Goal: Task Accomplishment & Management: Manage account settings

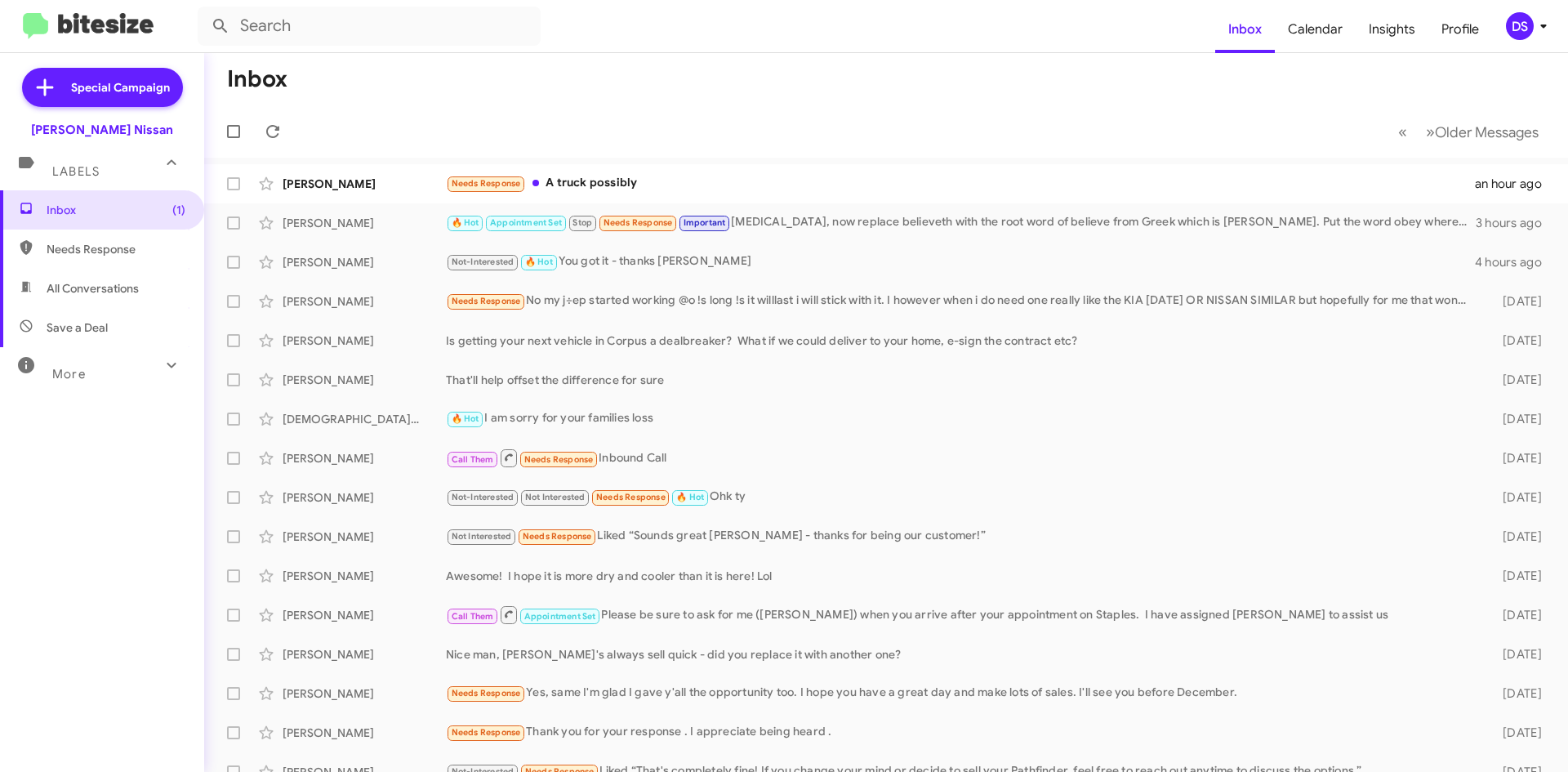
click at [1527, 29] on div "DS" at bounding box center [1520, 26] width 27 height 27
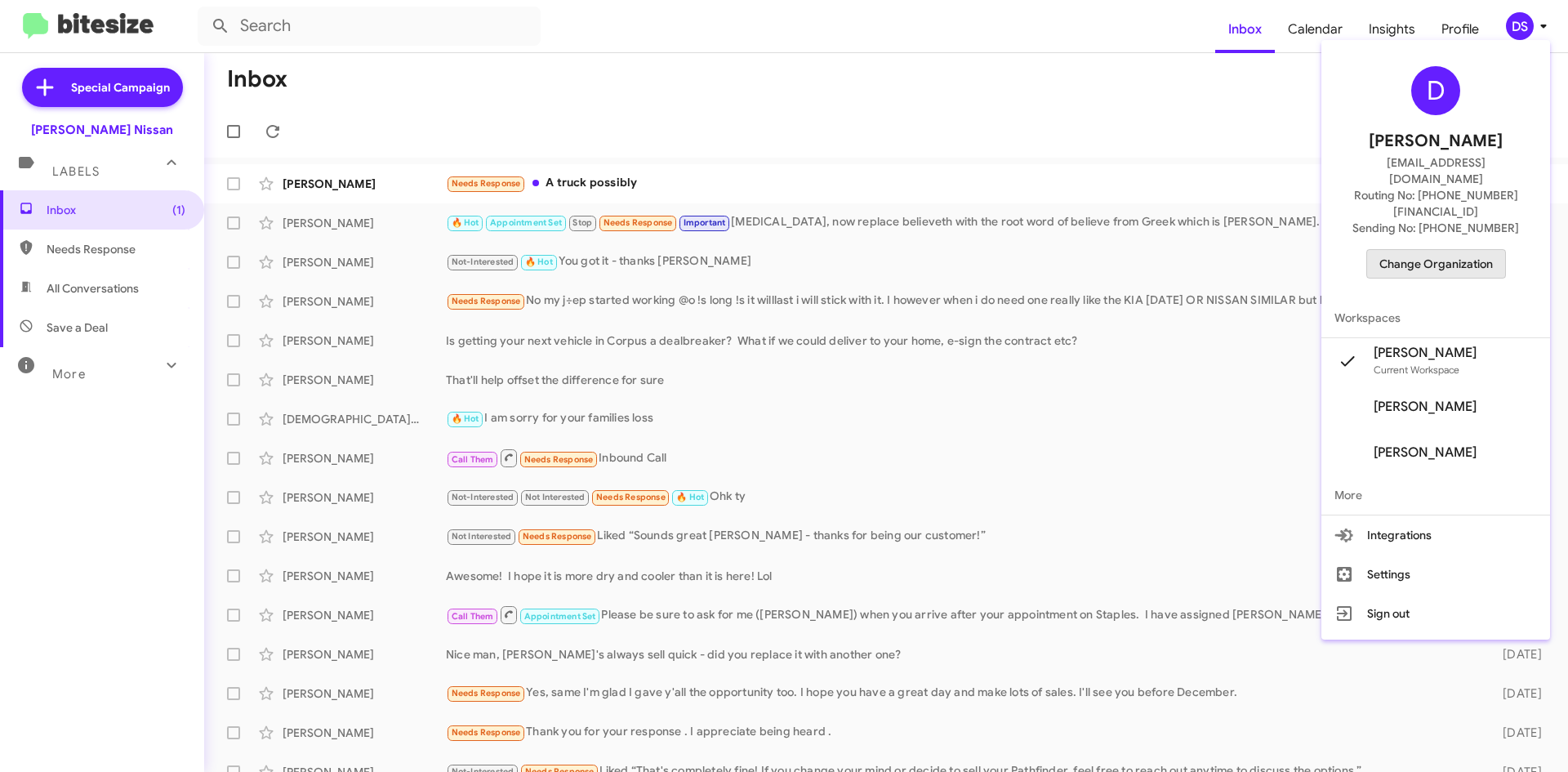
click at [1459, 250] on span "Change Organization" at bounding box center [1436, 264] width 113 height 27
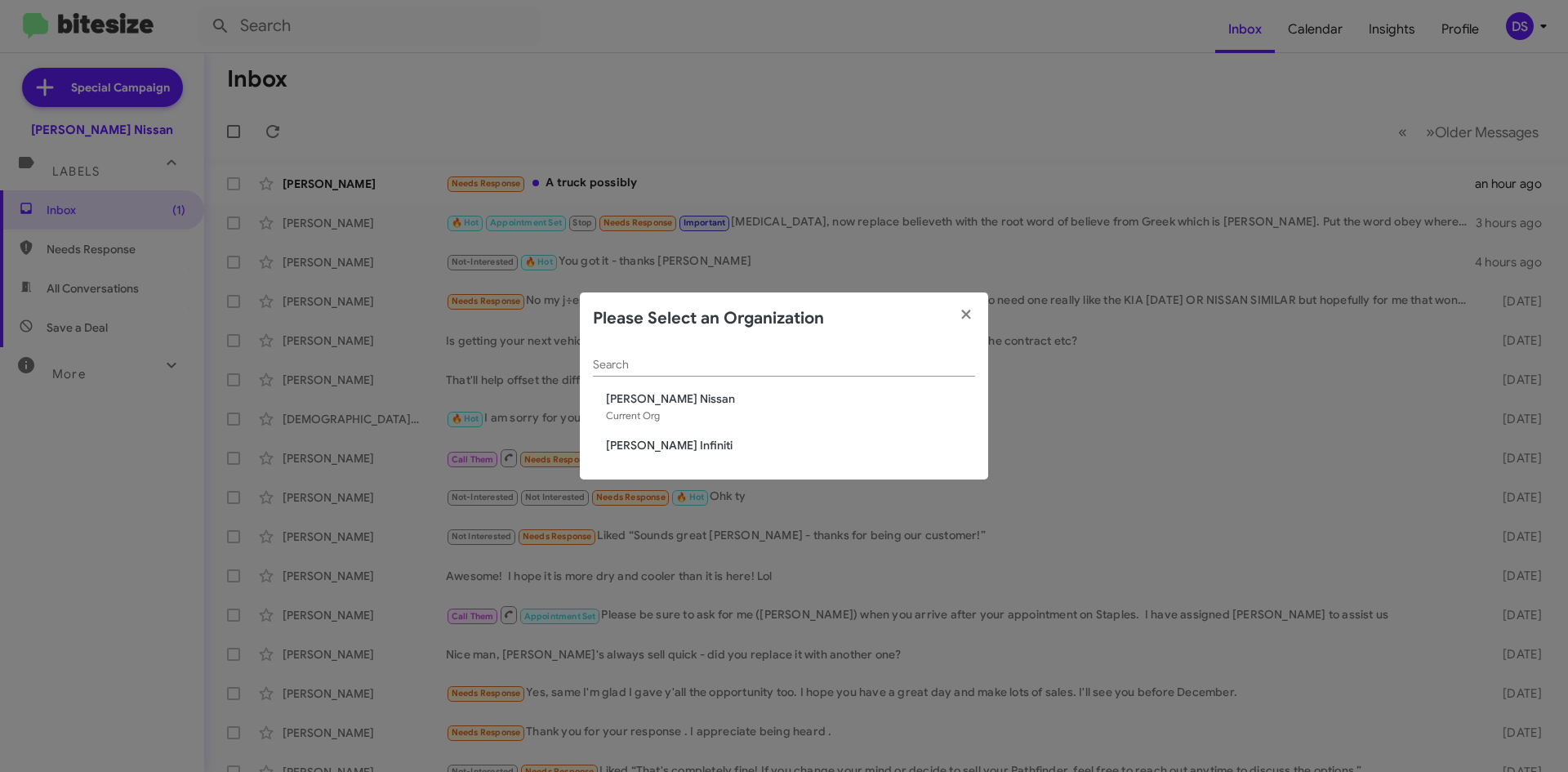
click at [646, 445] on span "Ed Hicks Infiniti" at bounding box center [791, 445] width 370 height 17
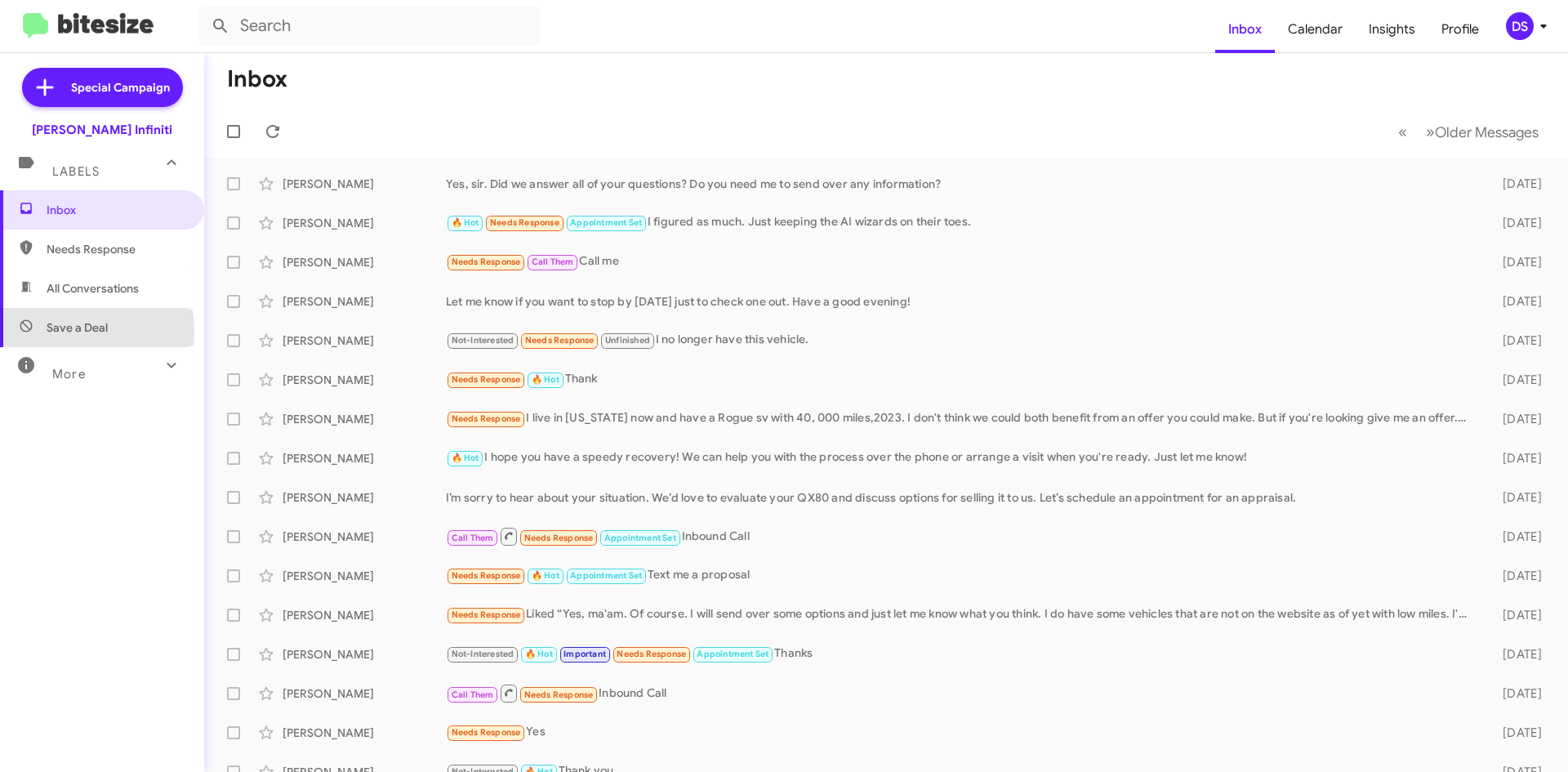
click at [67, 331] on span "Save a Deal" at bounding box center [77, 327] width 62 height 17
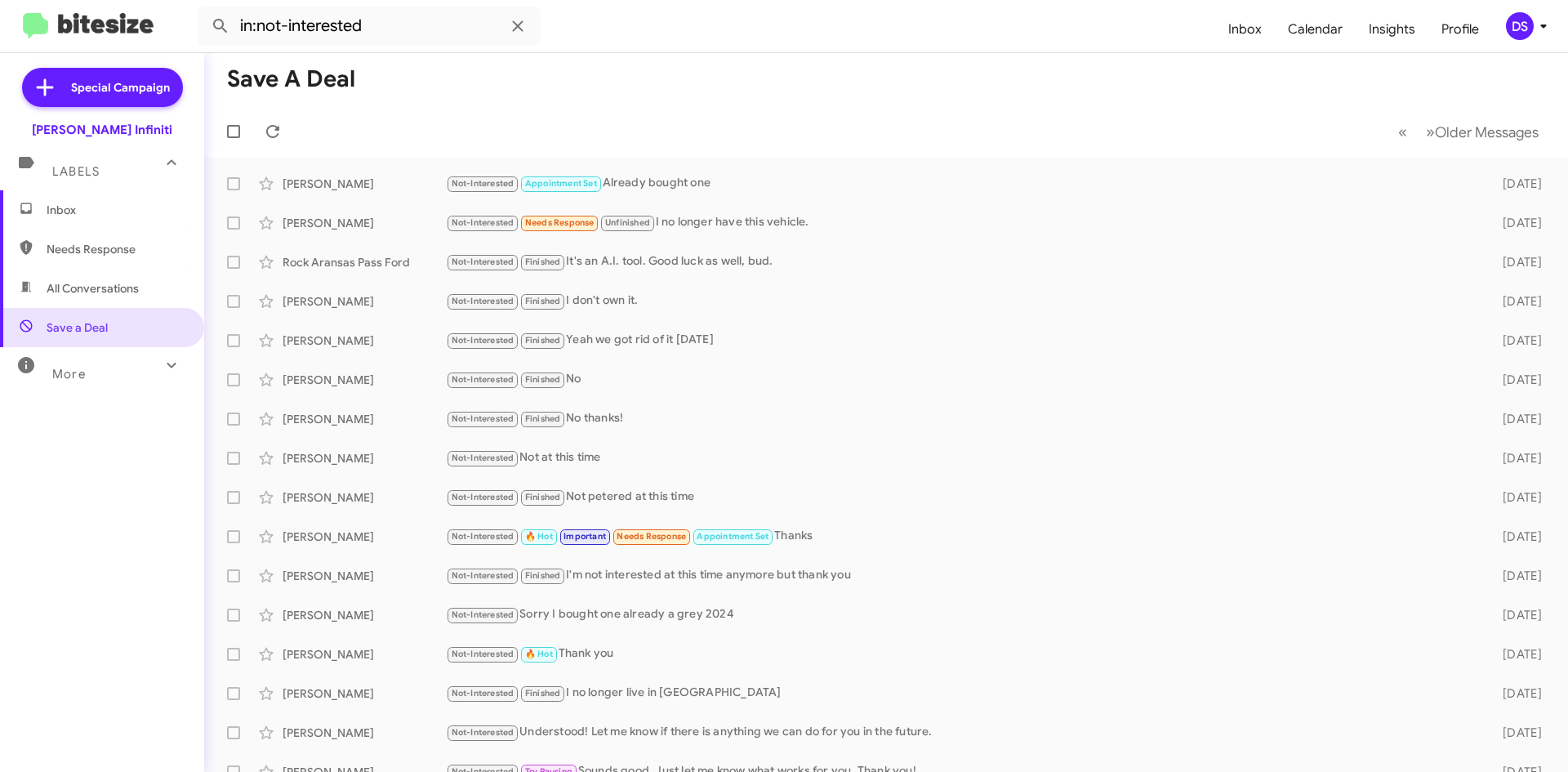
click at [90, 285] on span "All Conversations" at bounding box center [93, 288] width 92 height 17
type input "in:all-conversations"
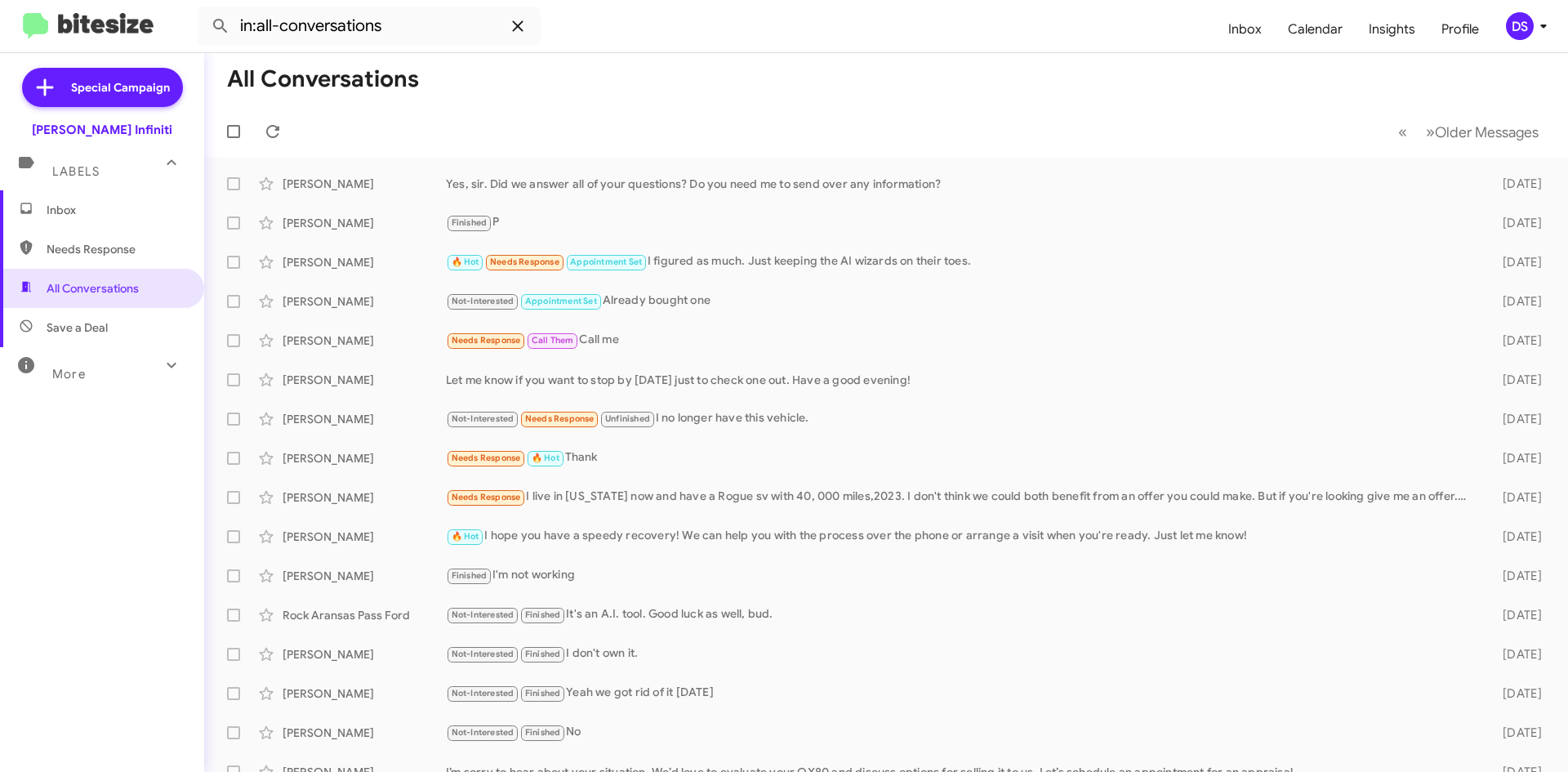
click at [516, 21] on icon at bounding box center [518, 26] width 20 height 20
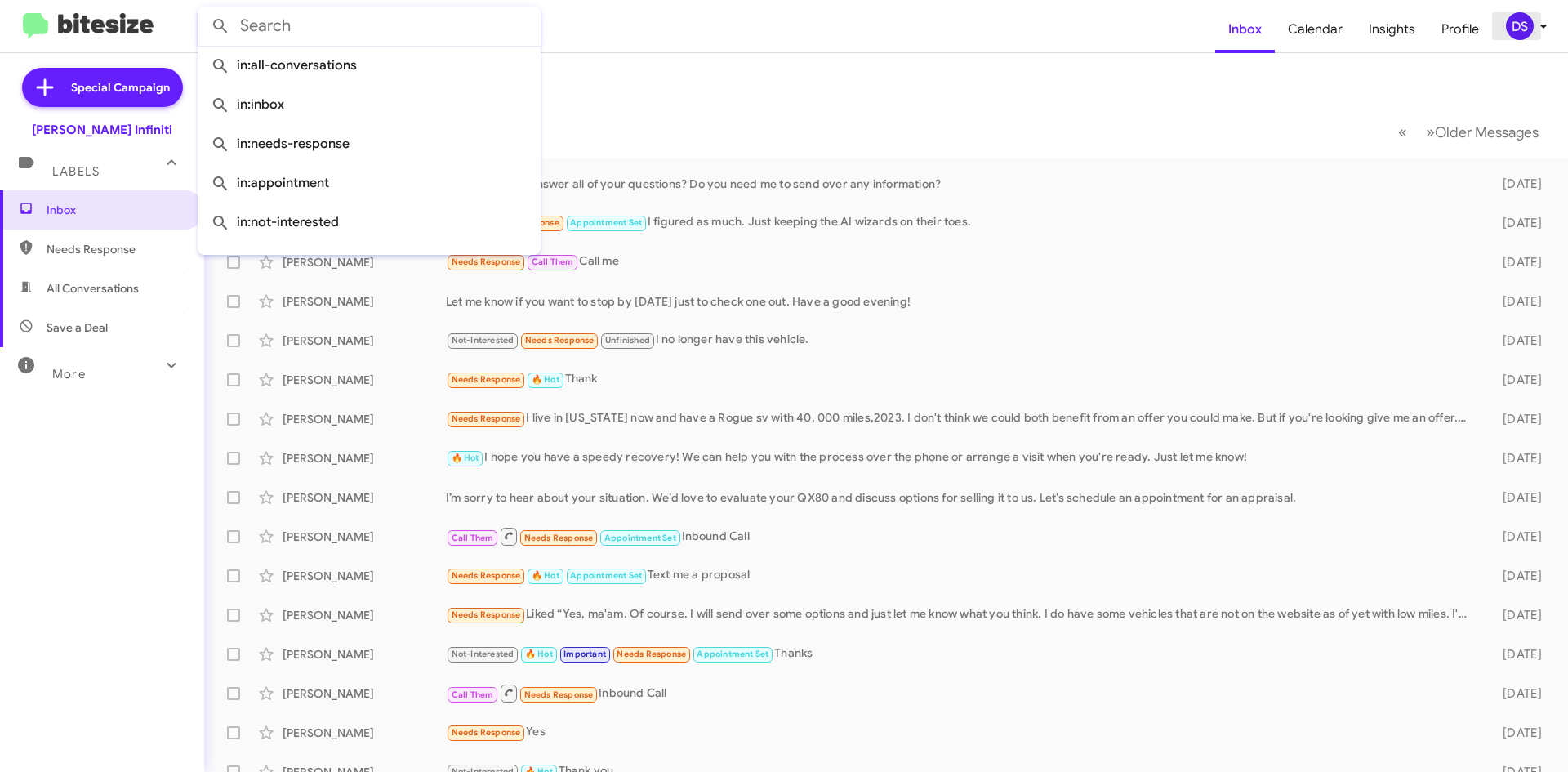
click at [1541, 18] on icon at bounding box center [1544, 26] width 20 height 20
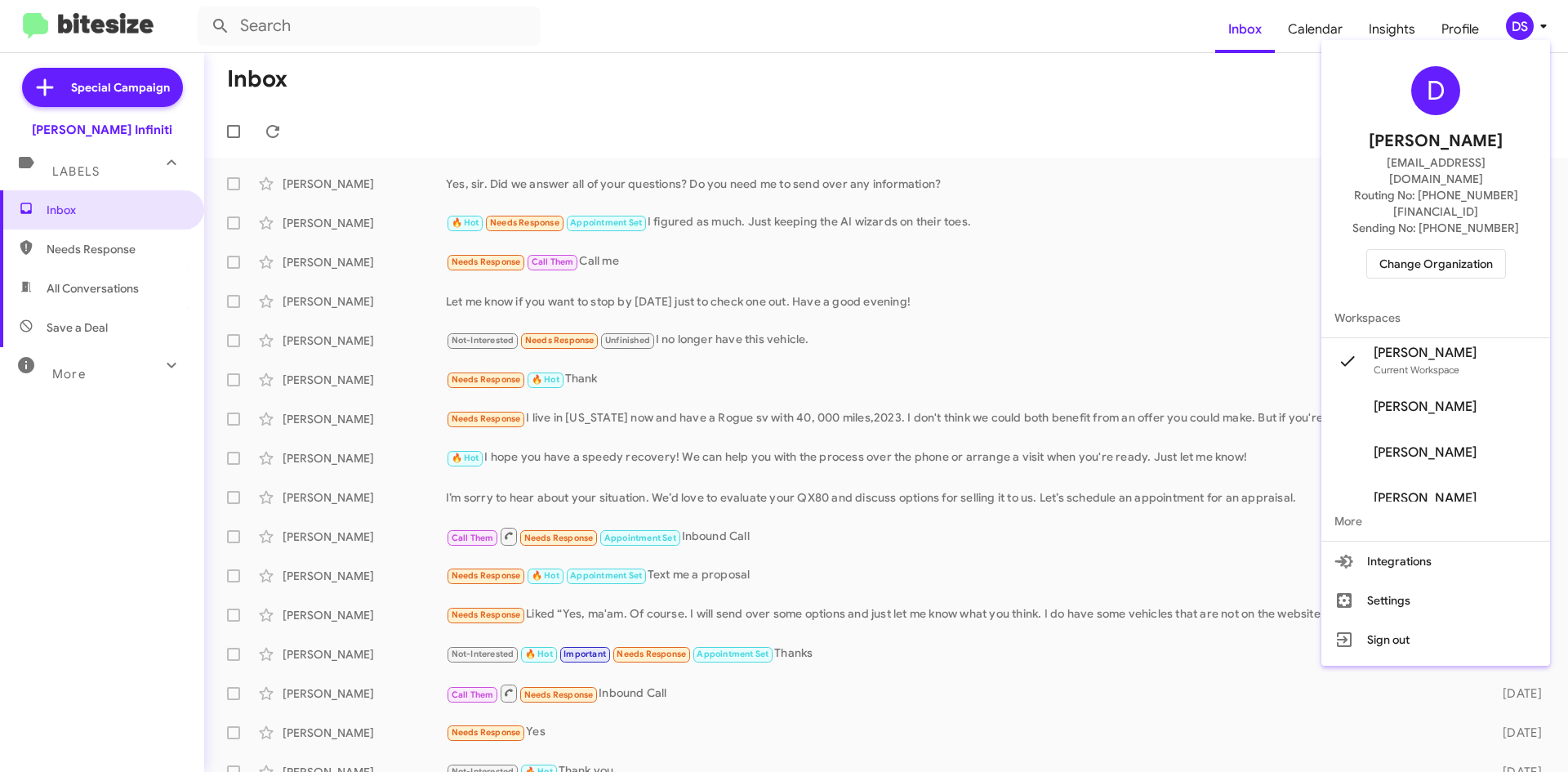
click at [1474, 250] on span "Change Organization" at bounding box center [1436, 264] width 113 height 27
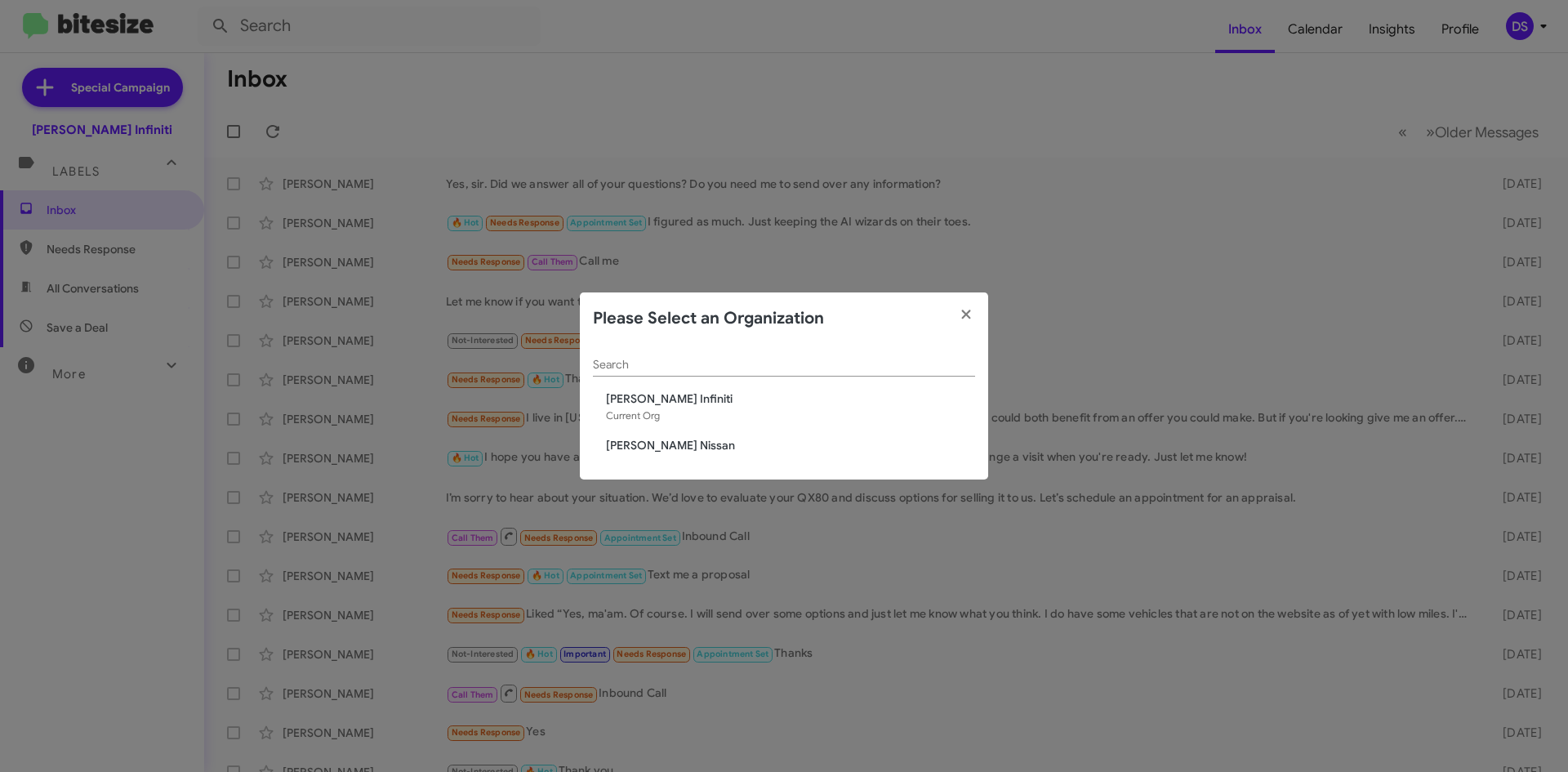
click at [660, 434] on div "Search Ed Hicks Infiniti Current Org Ed Hicks Nissan" at bounding box center [784, 412] width 409 height 136
click at [665, 446] on span "[PERSON_NAME] Nissan" at bounding box center [791, 445] width 370 height 17
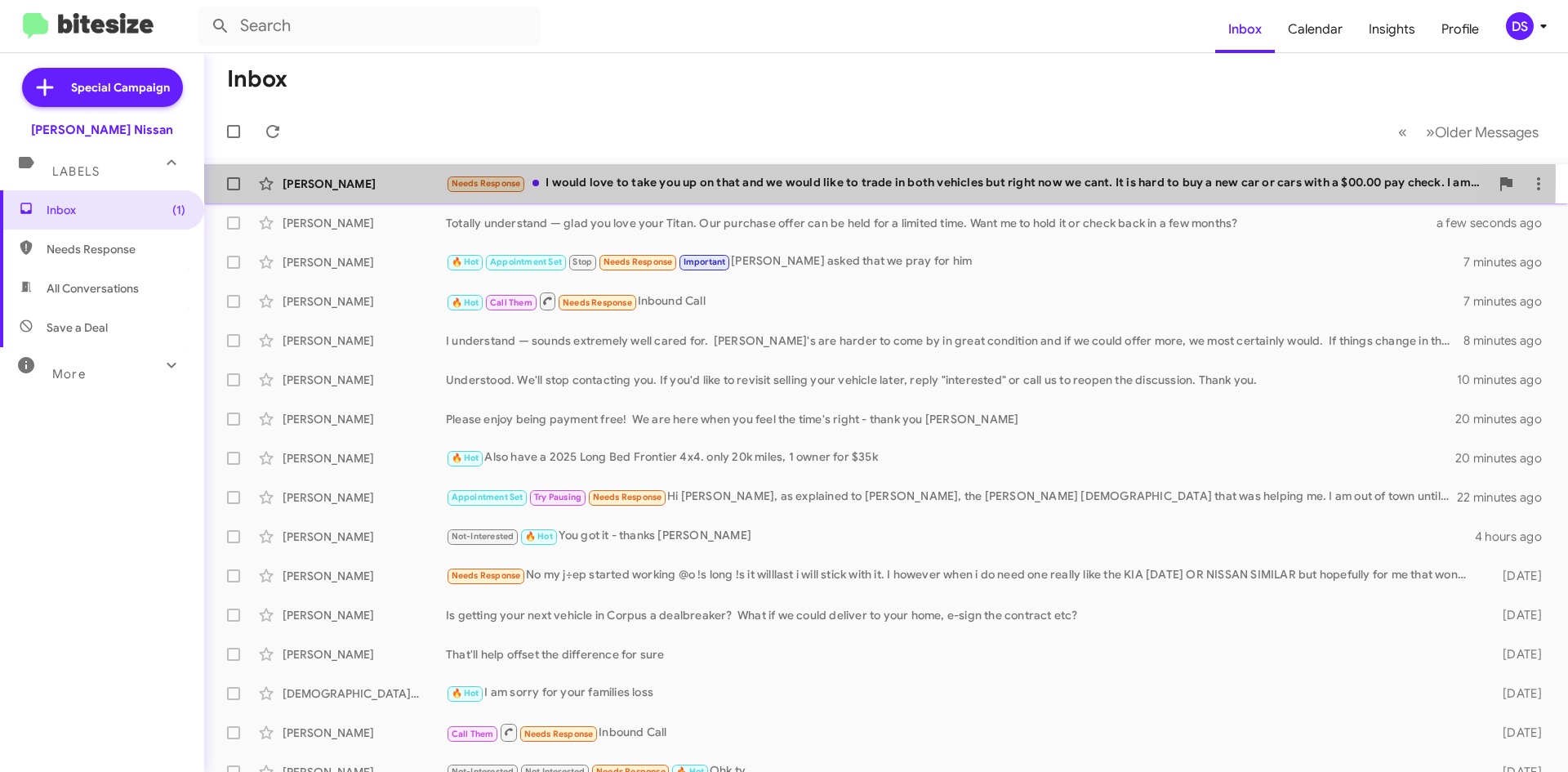
click at [377, 176] on div "[PERSON_NAME]" at bounding box center [364, 184] width 163 height 17
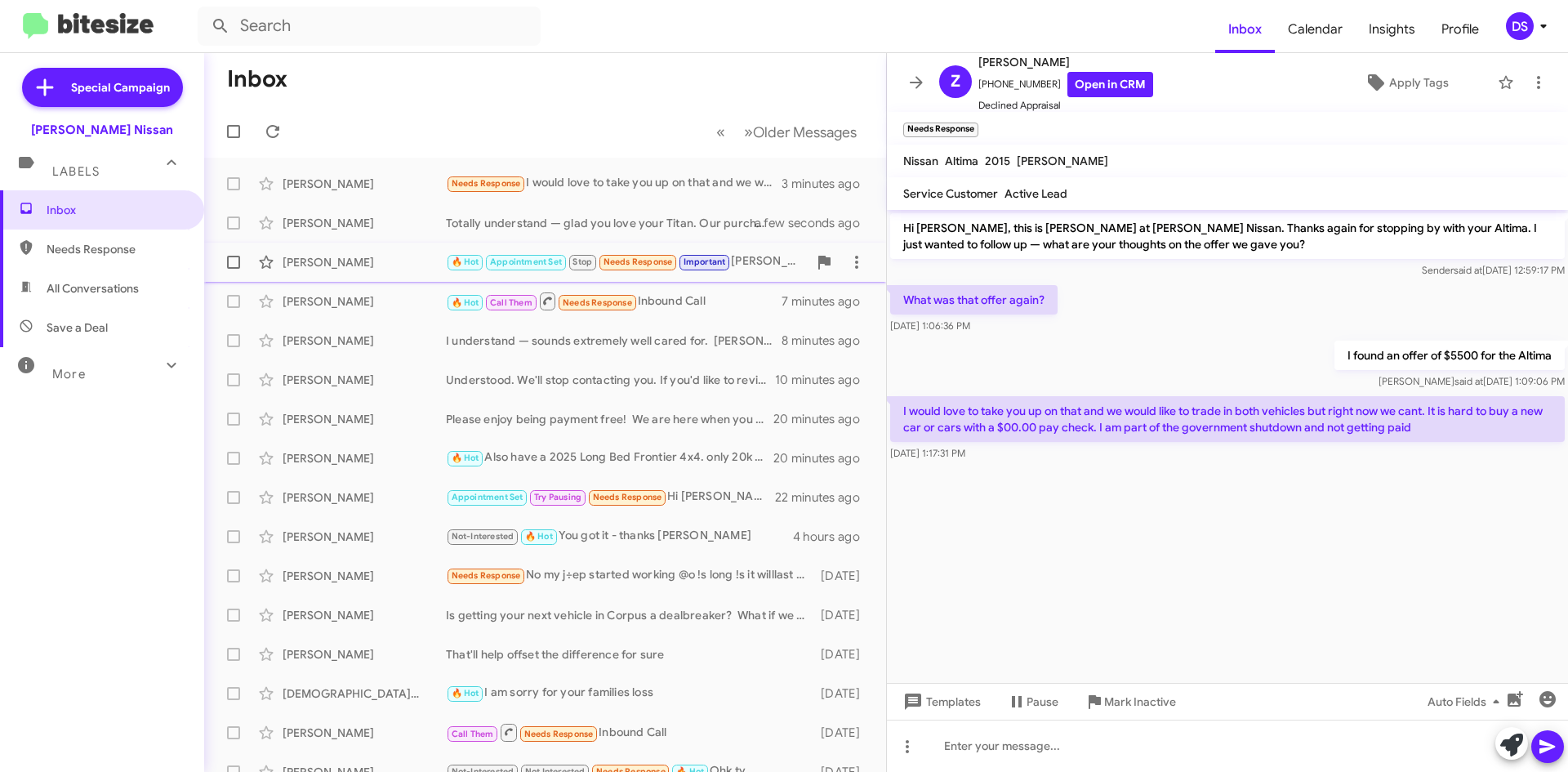
click at [726, 265] on span "Important" at bounding box center [704, 261] width 42 height 11
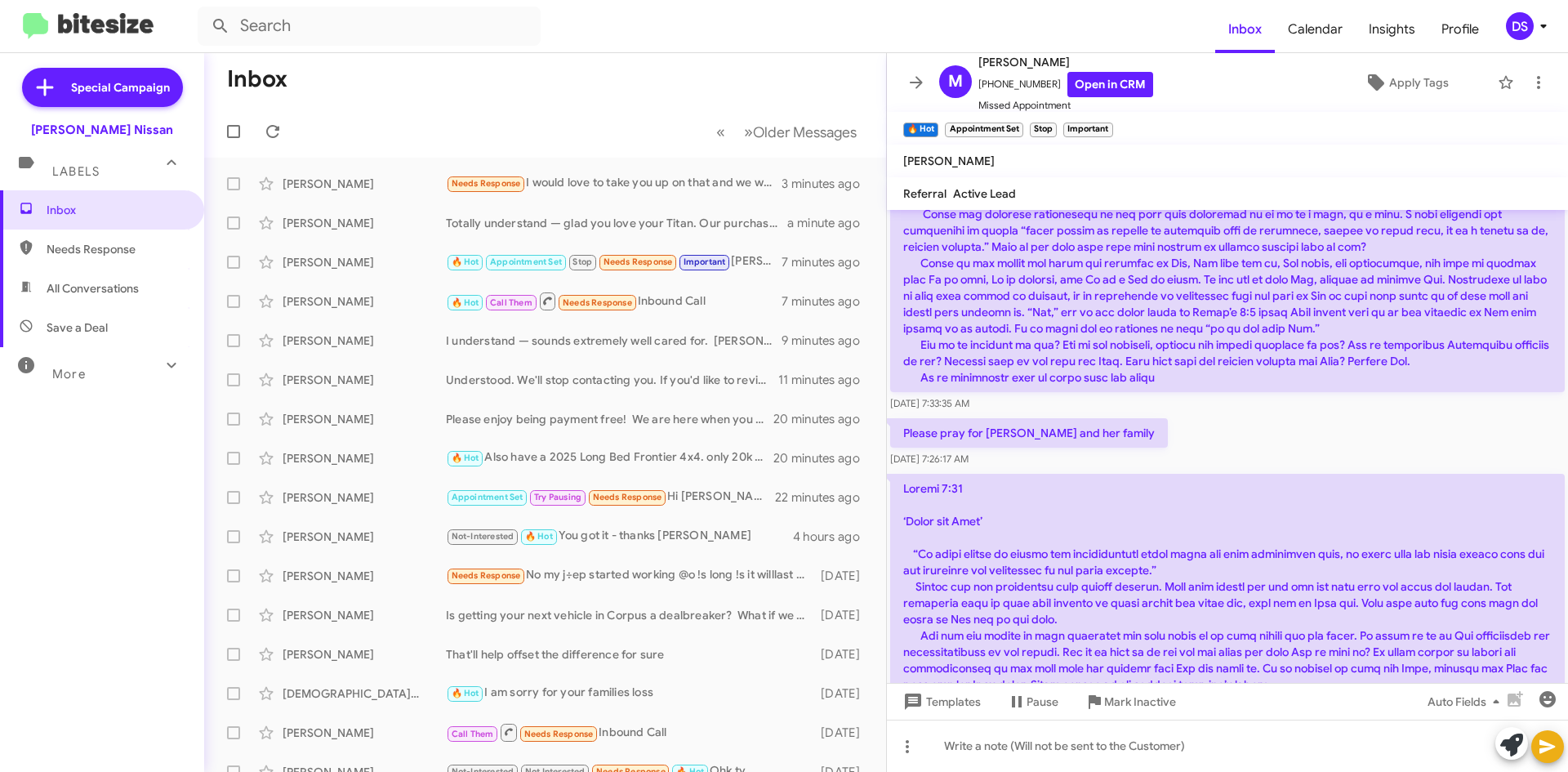
scroll to position [2368, 0]
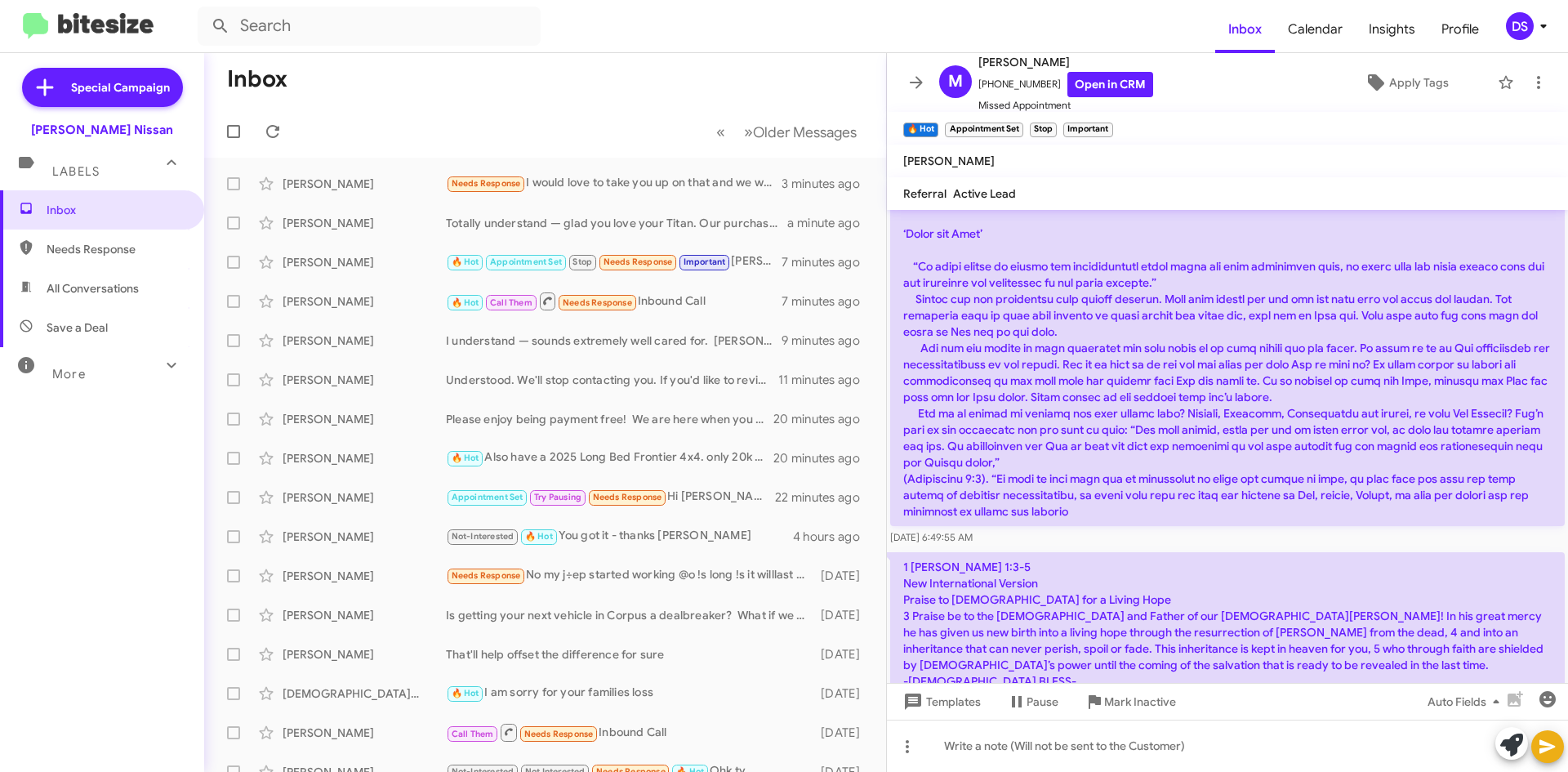
click at [97, 340] on span "Save a Deal" at bounding box center [102, 327] width 204 height 39
type input "in:not-interested"
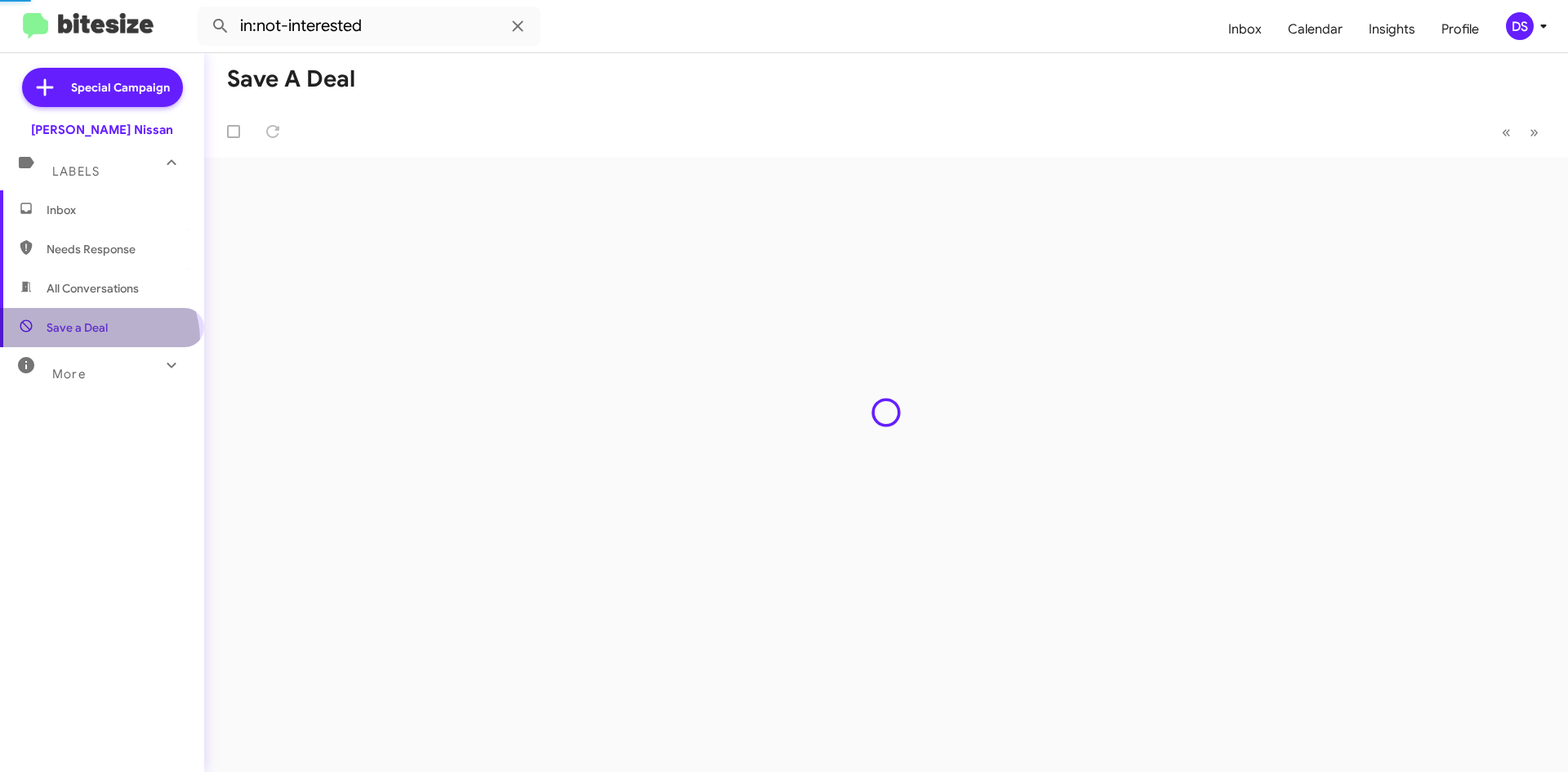
click at [97, 340] on span "Save a Deal" at bounding box center [102, 327] width 204 height 39
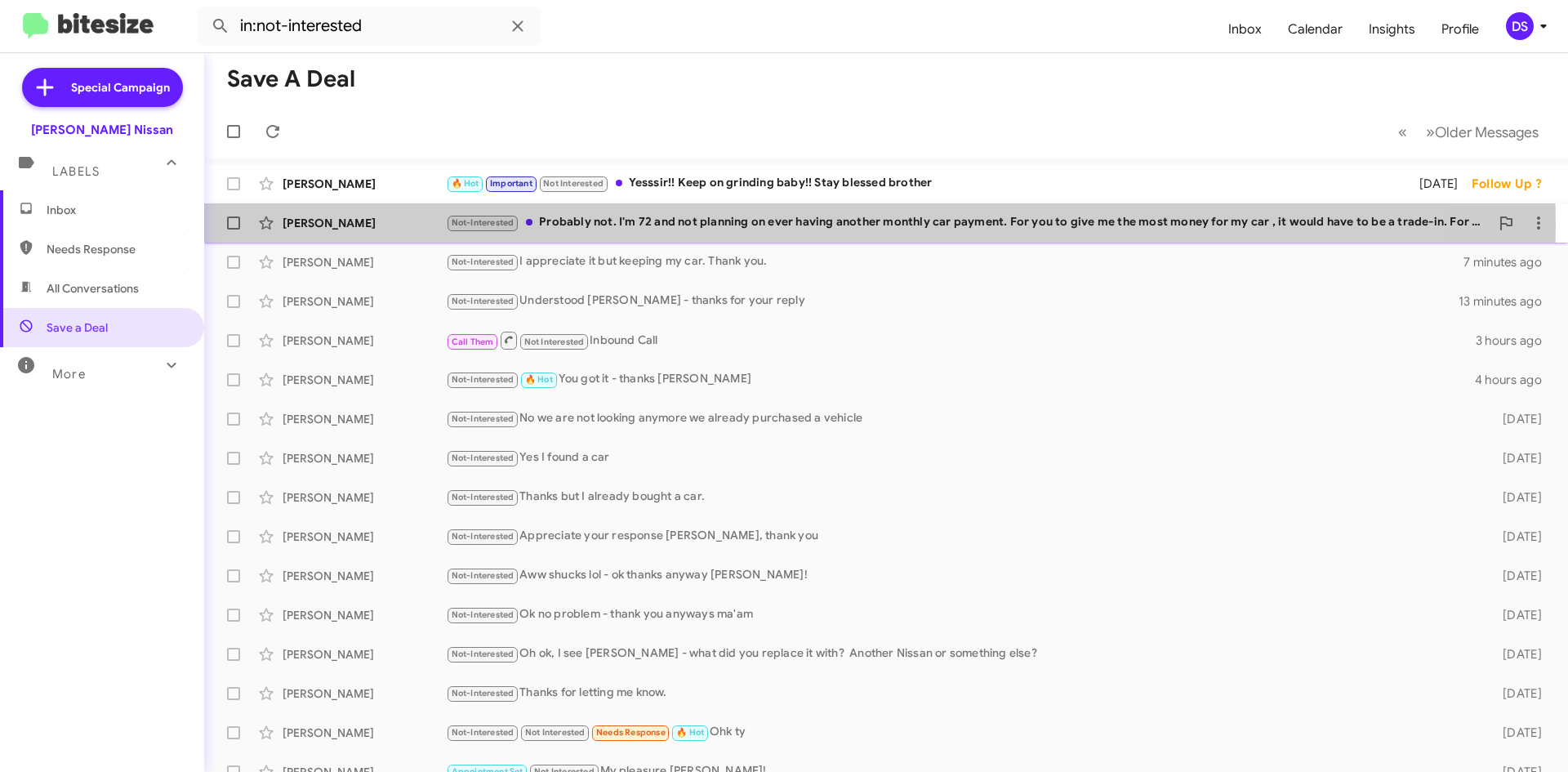
click at [776, 227] on div "Not-Interested Probably not. I'm 72 and not planning on ever having another mon…" at bounding box center [968, 222] width 1044 height 19
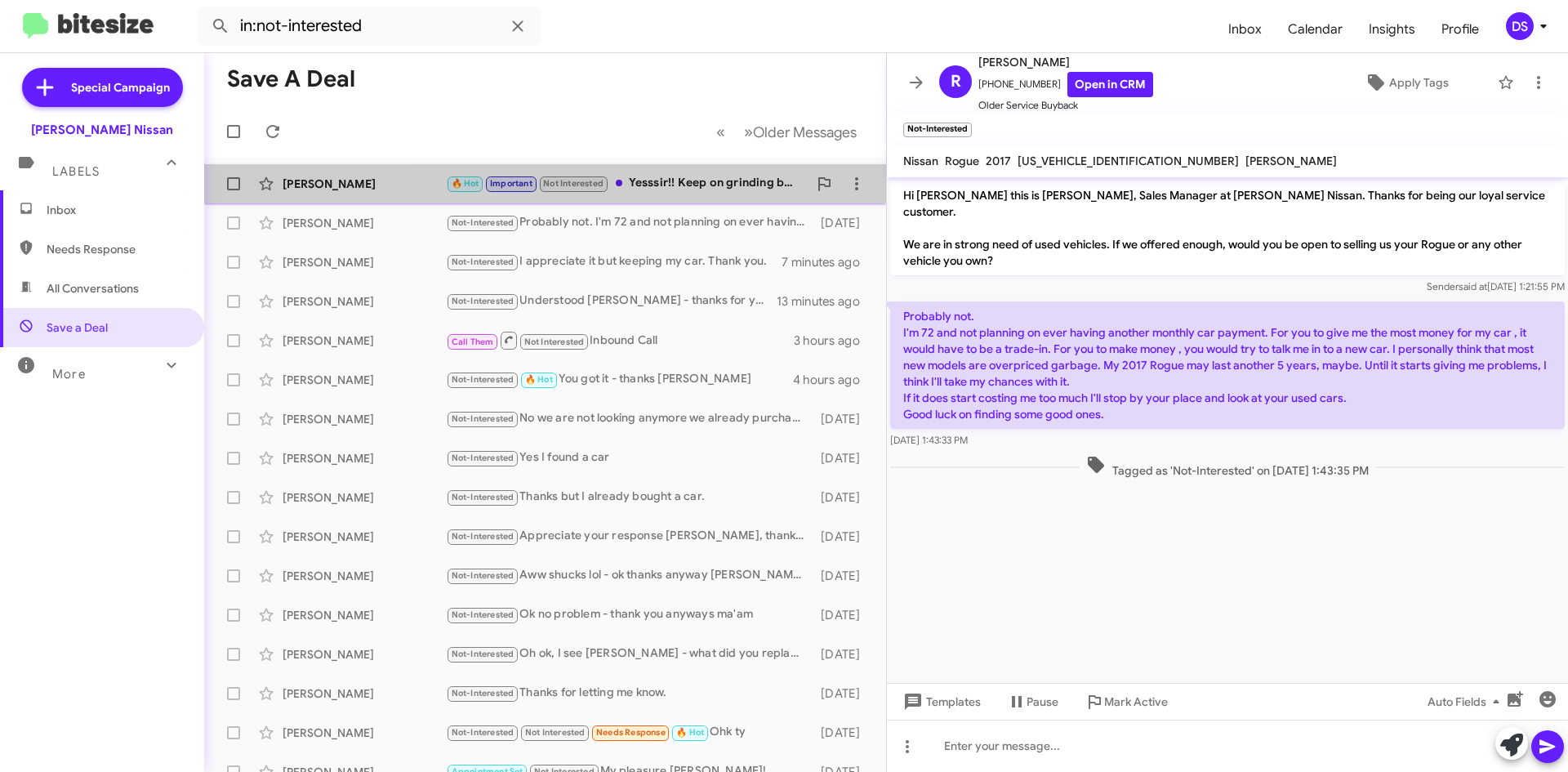
click at [663, 179] on div "🔥 Hot Important Not Interested Yesssir!! Keep on grinding baby!! Stay blessed b…" at bounding box center [627, 183] width 362 height 19
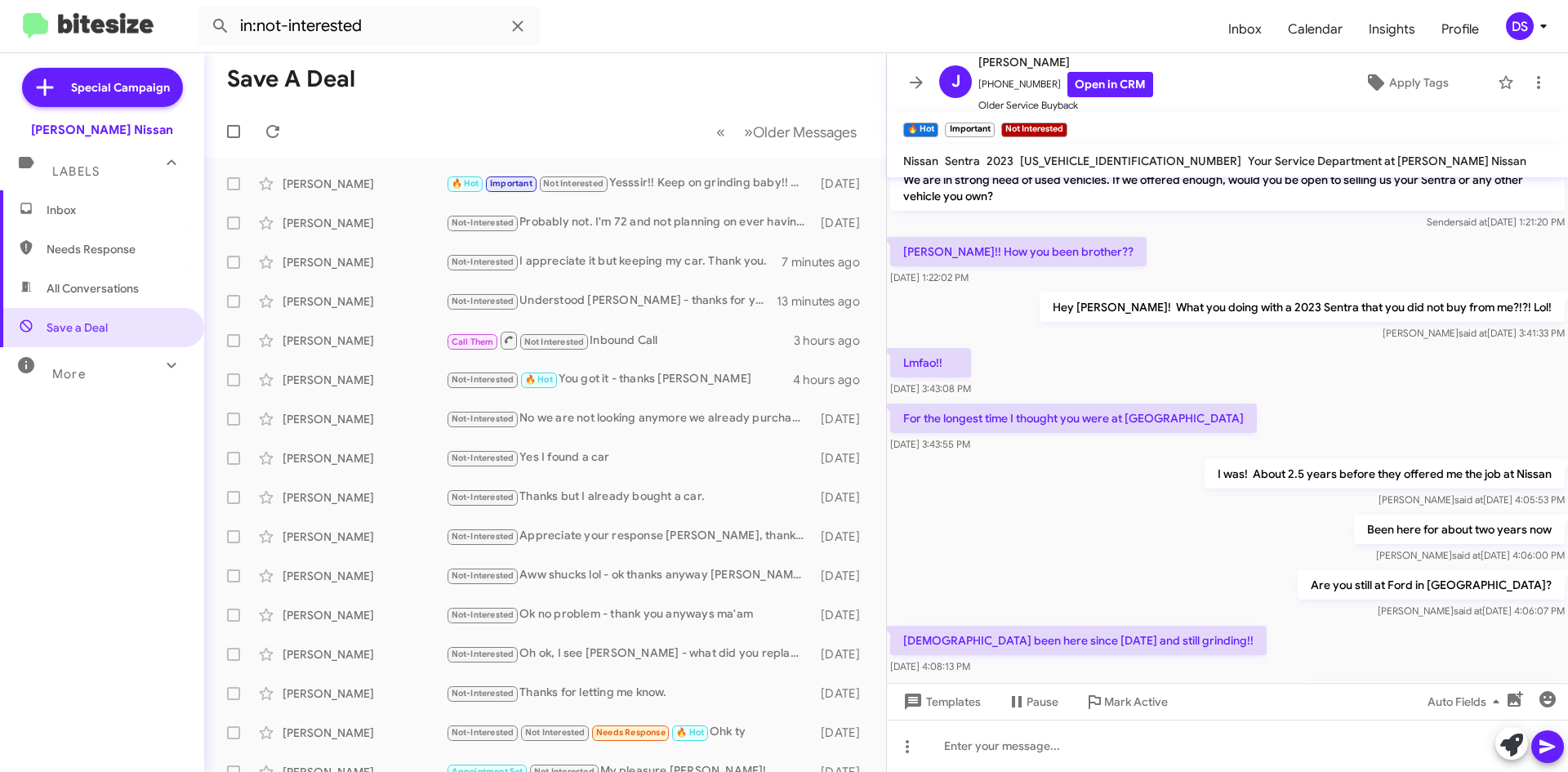
scroll to position [310, 0]
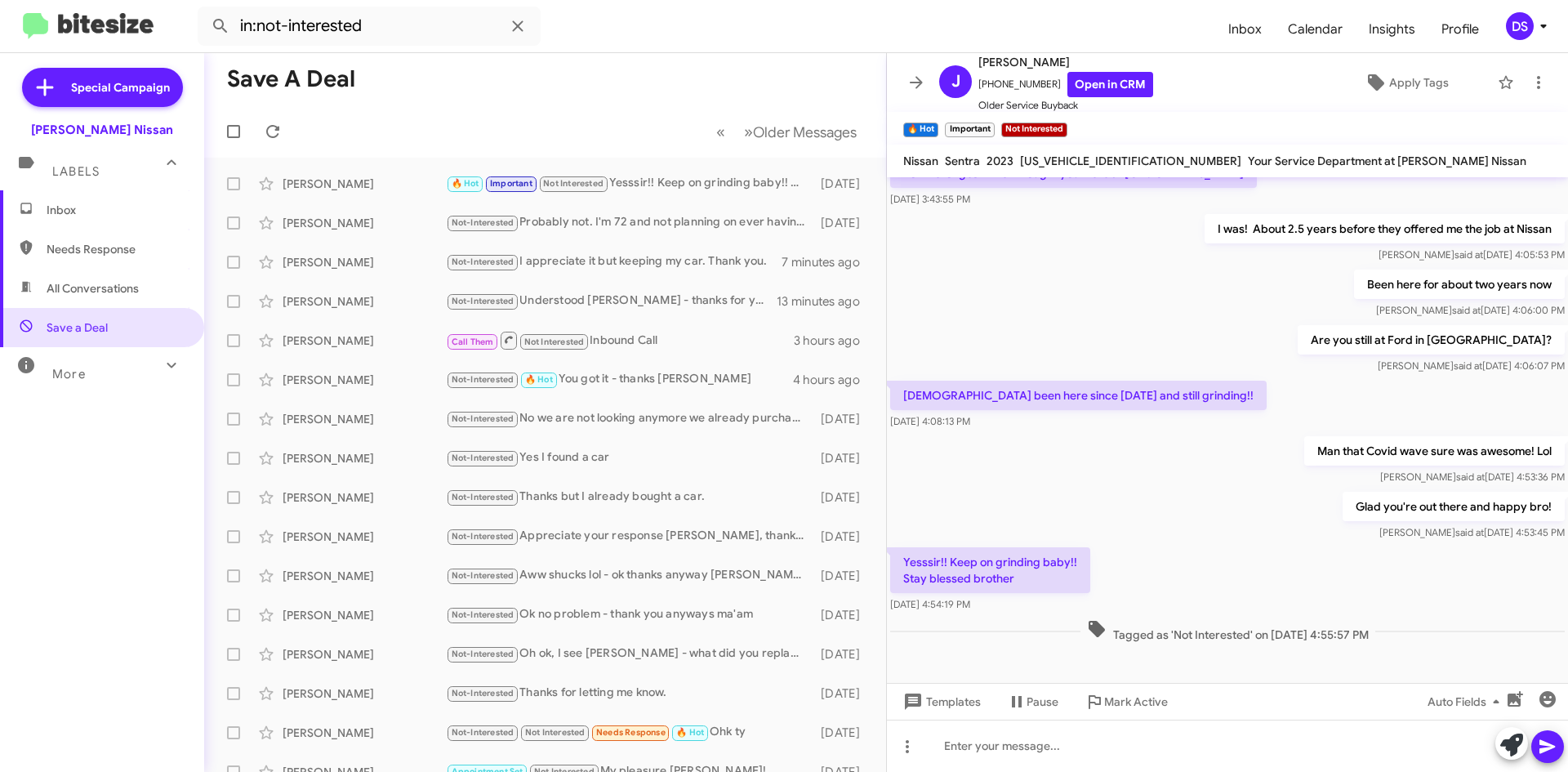
click at [91, 213] on span "Inbox" at bounding box center [116, 209] width 139 height 17
